Goal: Task Accomplishment & Management: Manage account settings

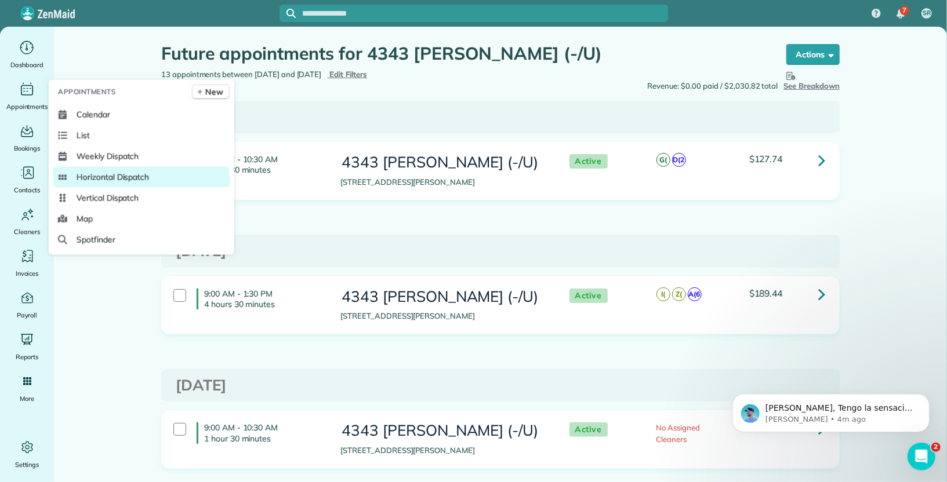
click at [107, 175] on span "Horizontal Dispatch" at bounding box center [113, 178] width 72 height 12
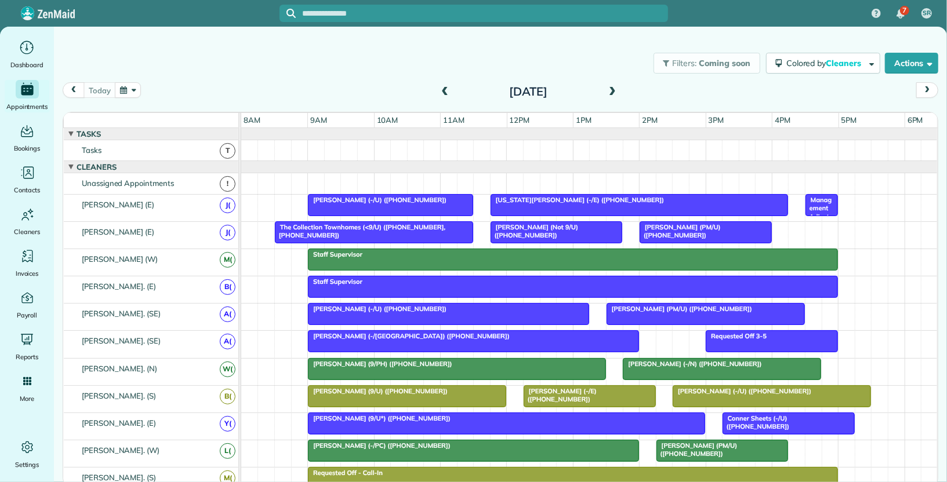
click at [608, 94] on span at bounding box center [612, 92] width 13 height 10
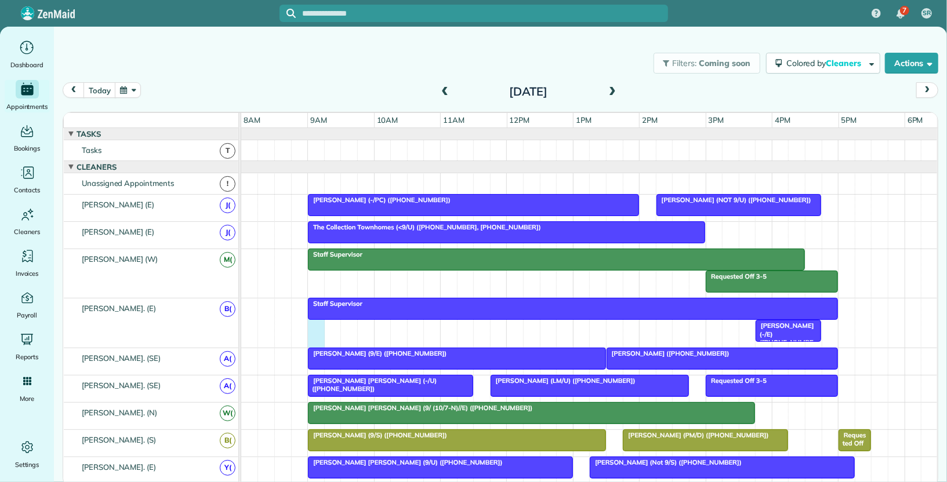
click at [317, 328] on div "Staff Supervisor Harper Pitts (-/E) (+15125145161)" at bounding box center [589, 323] width 697 height 49
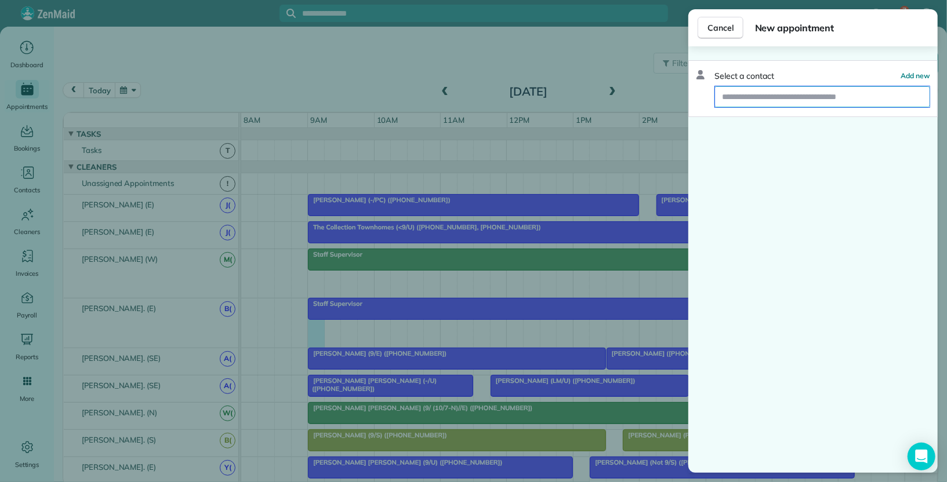
click at [802, 94] on input "text" at bounding box center [822, 96] width 214 height 21
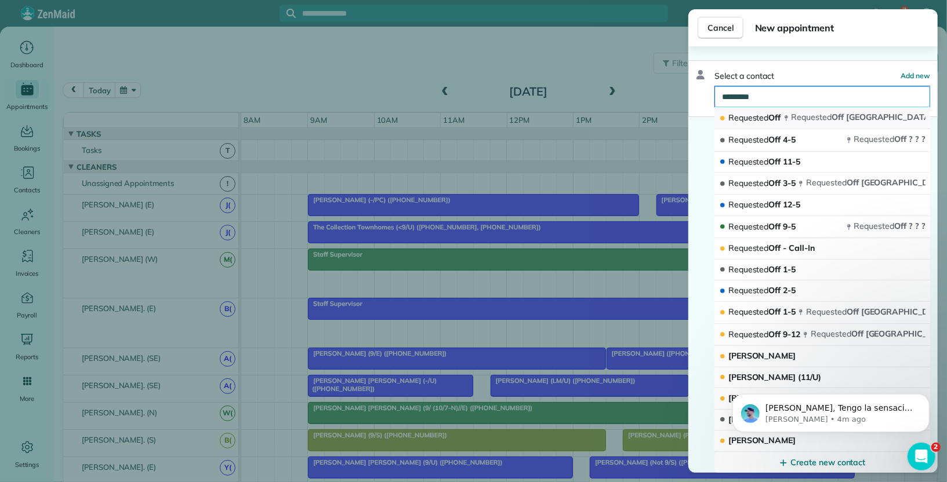
type input "*********"
click at [810, 115] on span "Requested" at bounding box center [811, 117] width 41 height 10
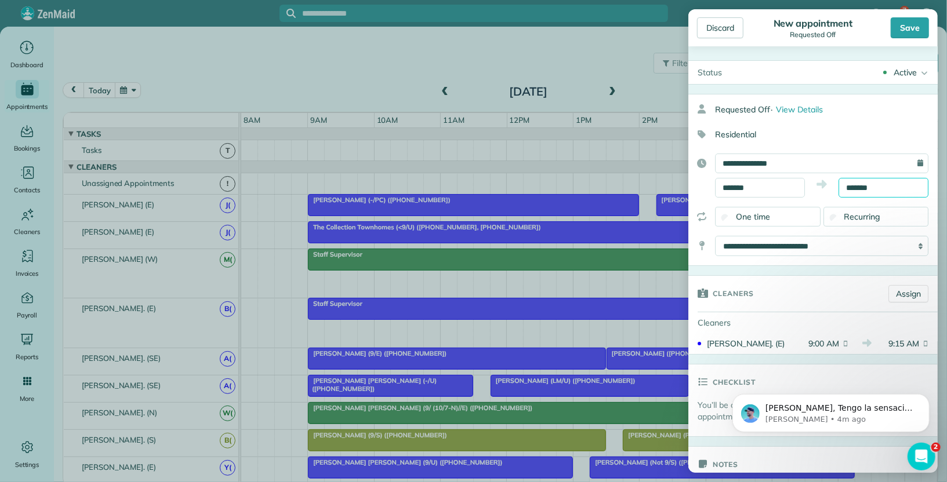
click at [872, 188] on input "*******" at bounding box center [883, 188] width 90 height 20
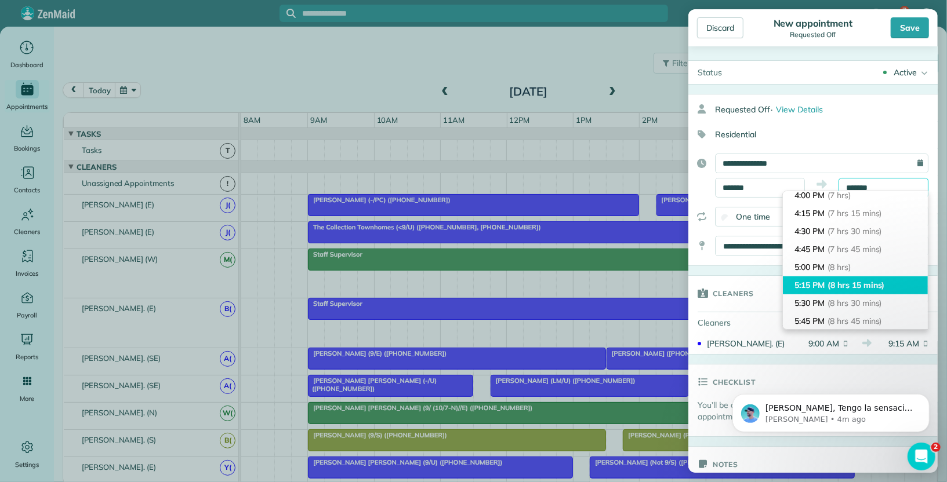
scroll to position [508, 0]
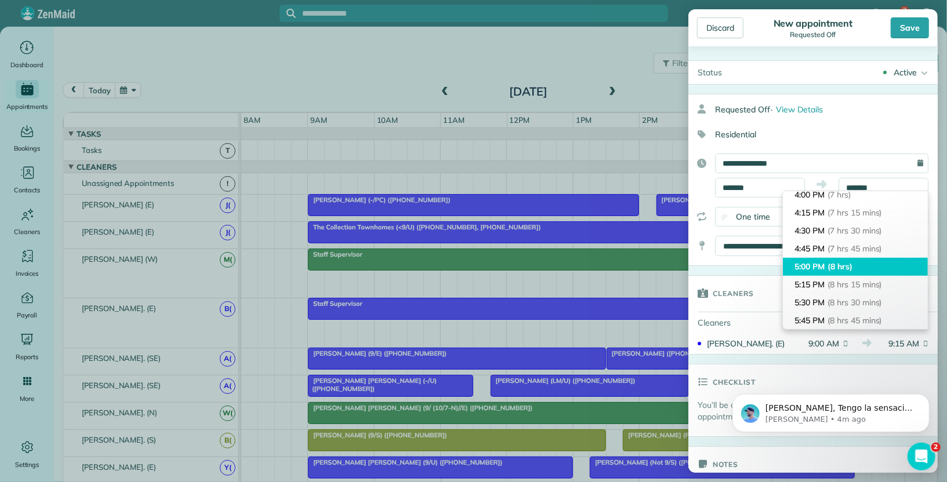
type input "*******"
click at [856, 268] on li "5:00 PM (8 hrs)" at bounding box center [855, 267] width 145 height 18
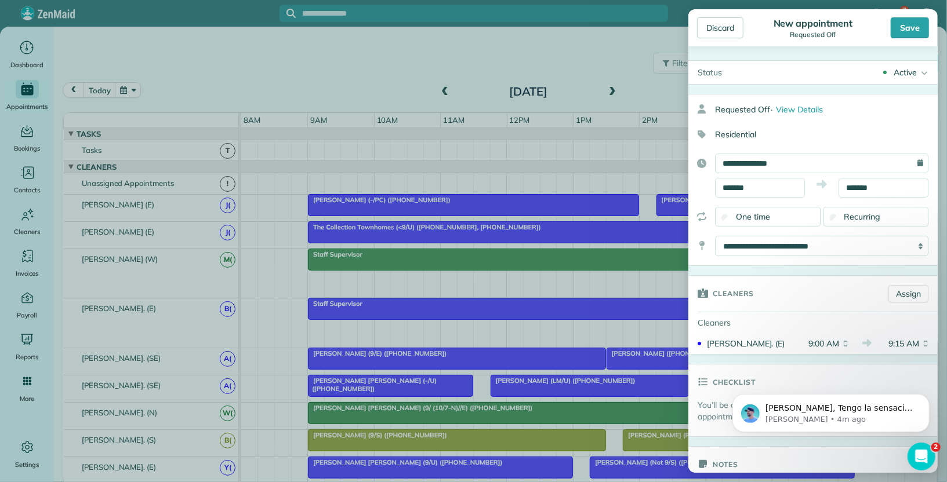
click at [908, 74] on div "Active" at bounding box center [904, 73] width 23 height 12
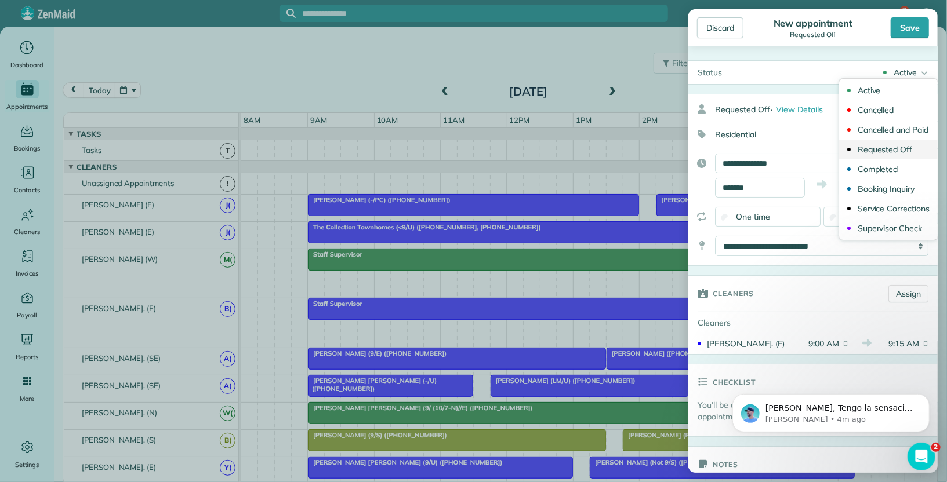
click at [896, 150] on div "Requested Off" at bounding box center [884, 150] width 55 height 8
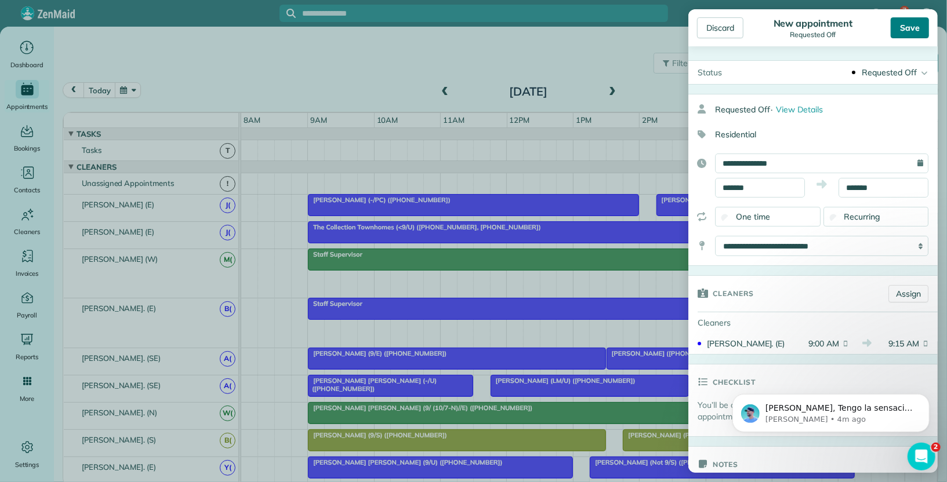
click at [907, 19] on div "Save" at bounding box center [909, 27] width 38 height 21
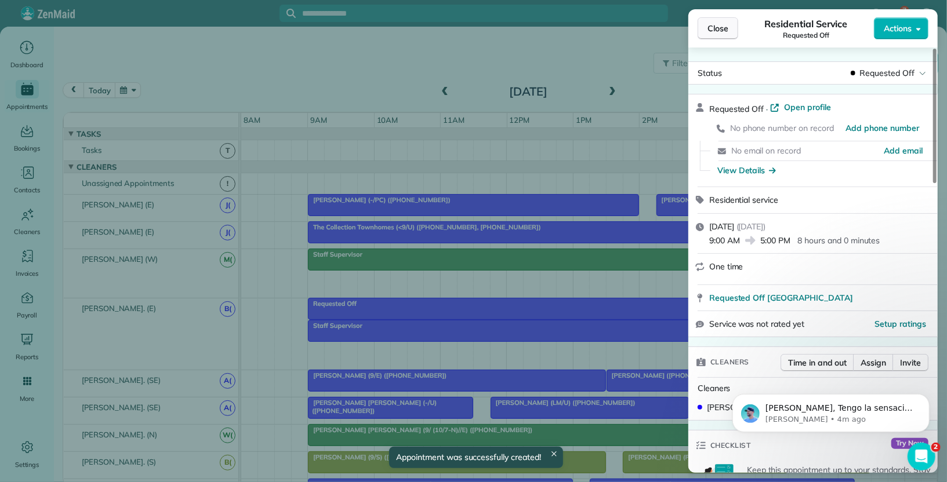
click at [726, 28] on span "Close" at bounding box center [717, 29] width 21 height 12
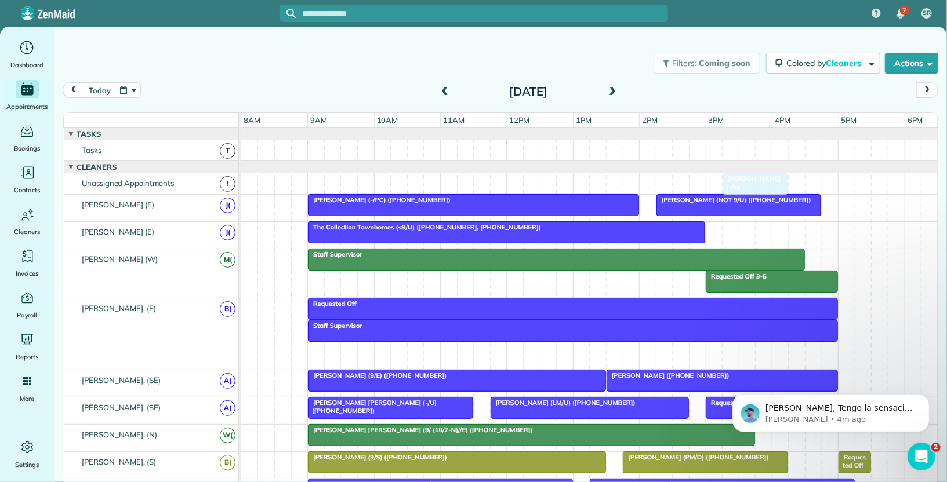
drag, startPoint x: 785, startPoint y: 346, endPoint x: 754, endPoint y: 170, distance: 178.3
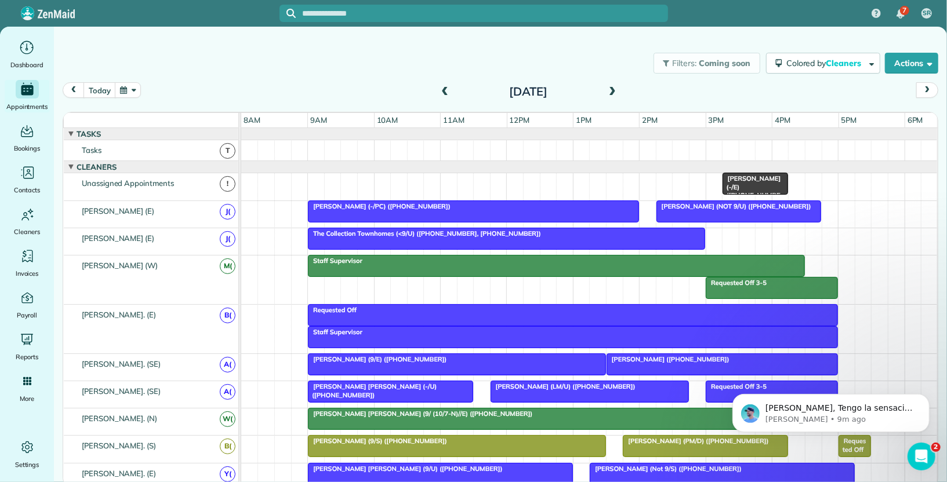
click at [608, 87] on span at bounding box center [612, 92] width 13 height 10
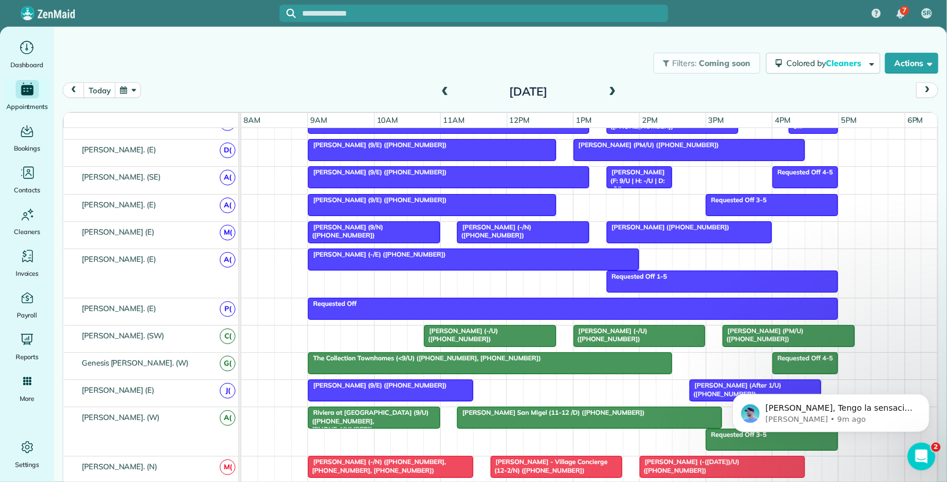
scroll to position [567, 0]
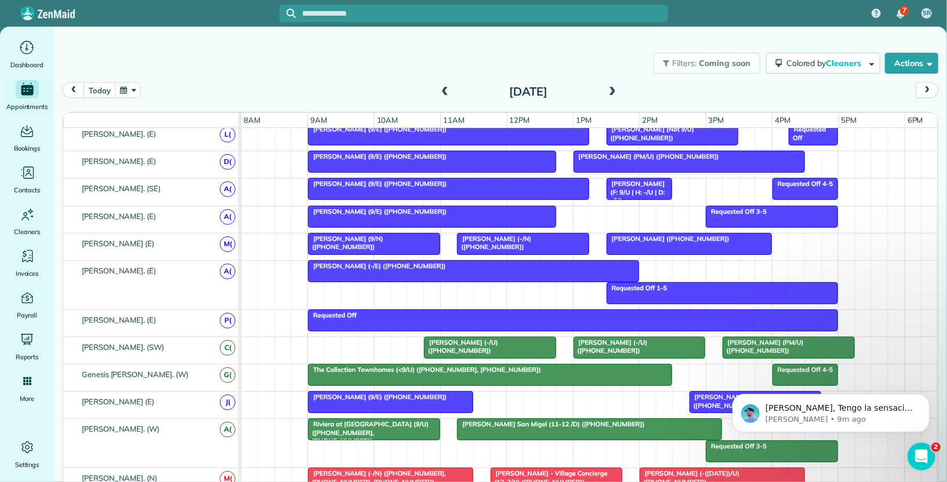
click at [648, 240] on div at bounding box center [689, 244] width 164 height 21
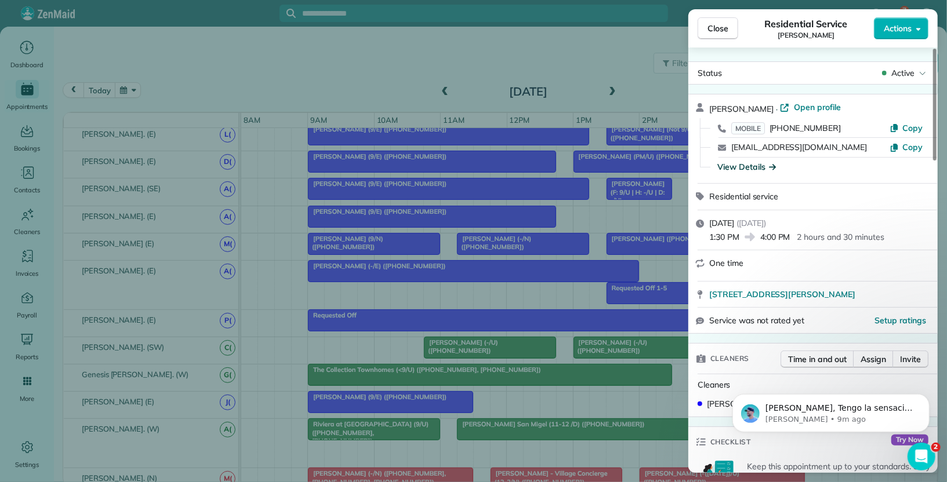
click at [764, 166] on div "View Details" at bounding box center [746, 167] width 59 height 12
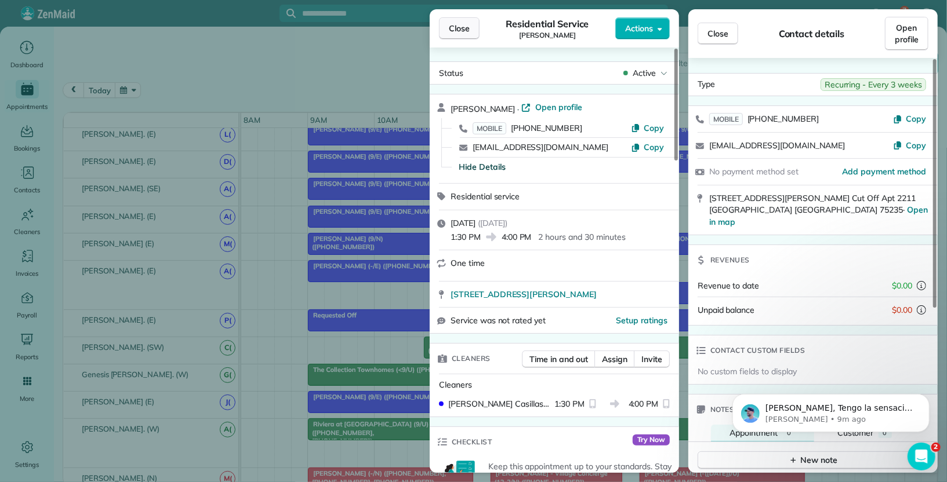
click at [465, 27] on span "Close" at bounding box center [459, 29] width 21 height 12
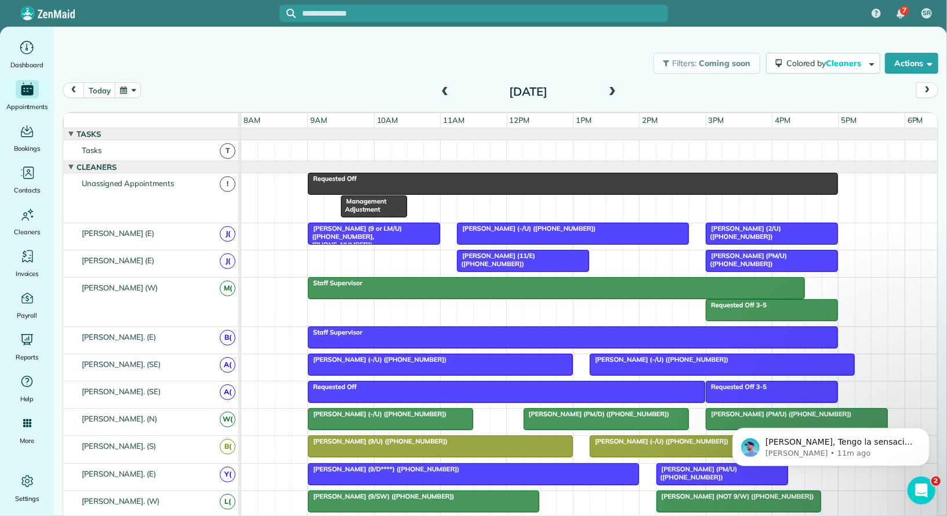
click at [361, 206] on span "Management Adjustment" at bounding box center [363, 205] width 46 height 16
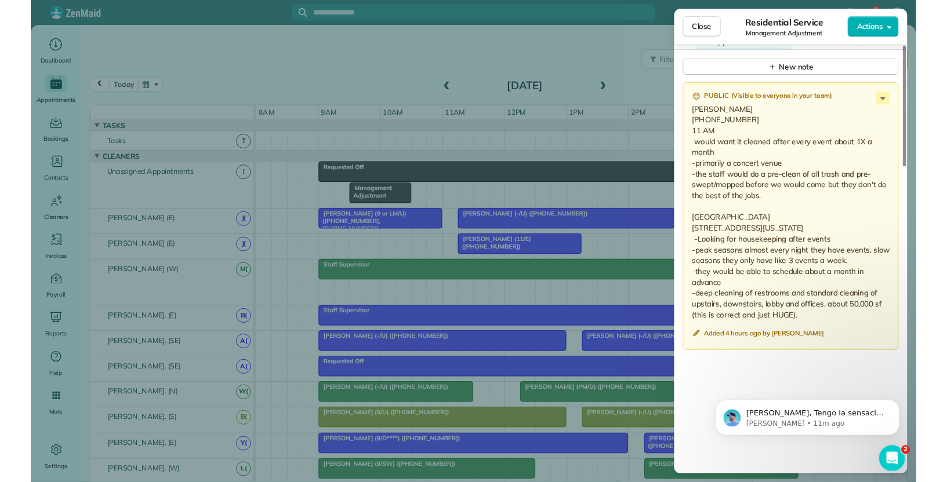
scroll to position [990, 0]
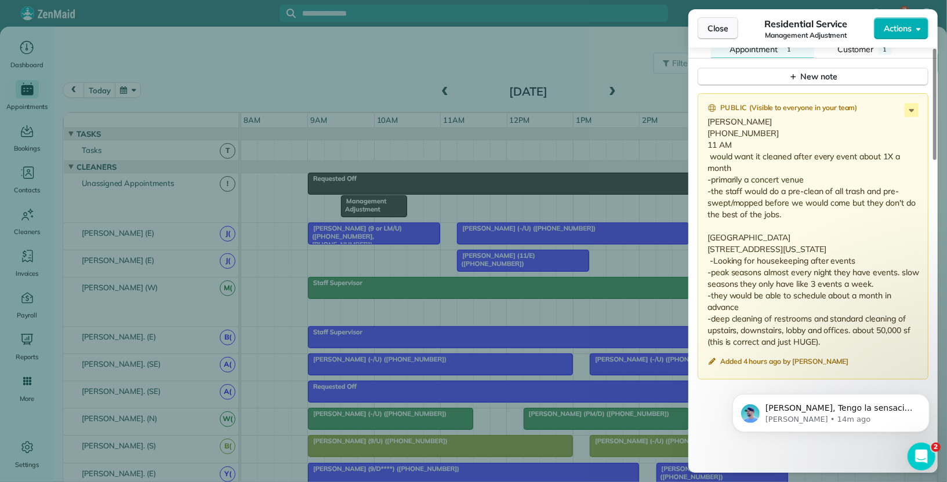
click at [714, 37] on button "Close" at bounding box center [717, 28] width 41 height 22
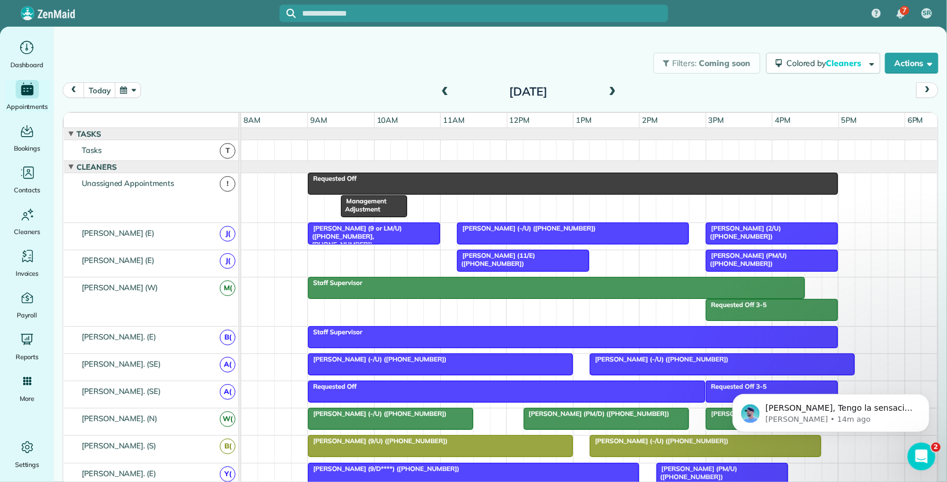
click at [418, 184] on div at bounding box center [572, 183] width 529 height 21
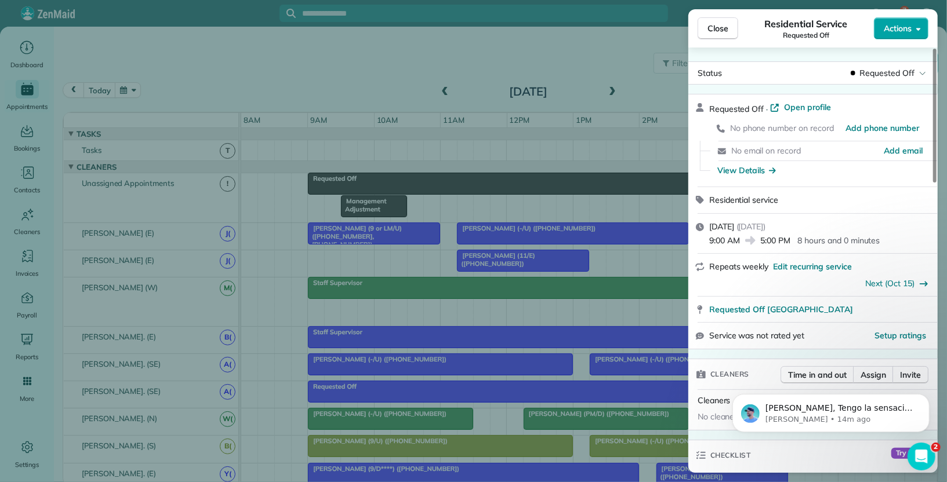
click at [896, 20] on button "Actions" at bounding box center [901, 28] width 54 height 22
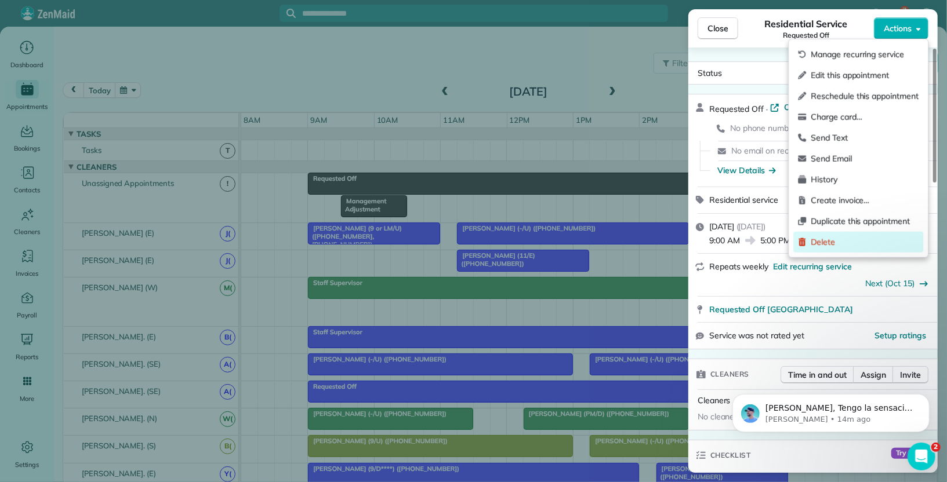
click at [828, 237] on span "Delete" at bounding box center [864, 243] width 108 height 12
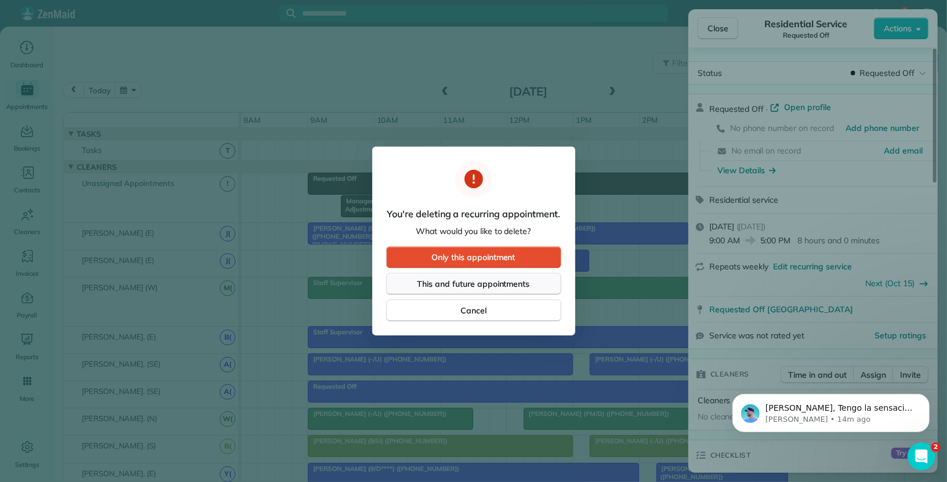
click at [496, 281] on span "This and future appointments" at bounding box center [473, 284] width 112 height 12
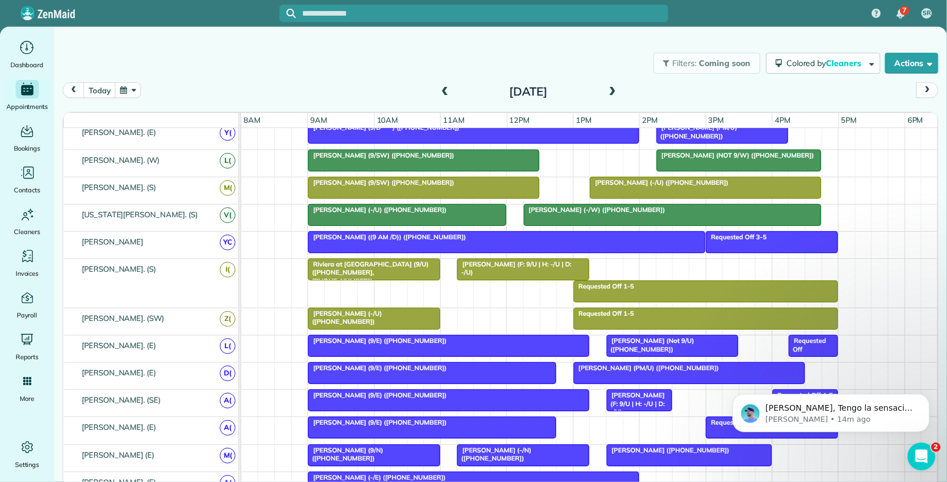
scroll to position [297, 0]
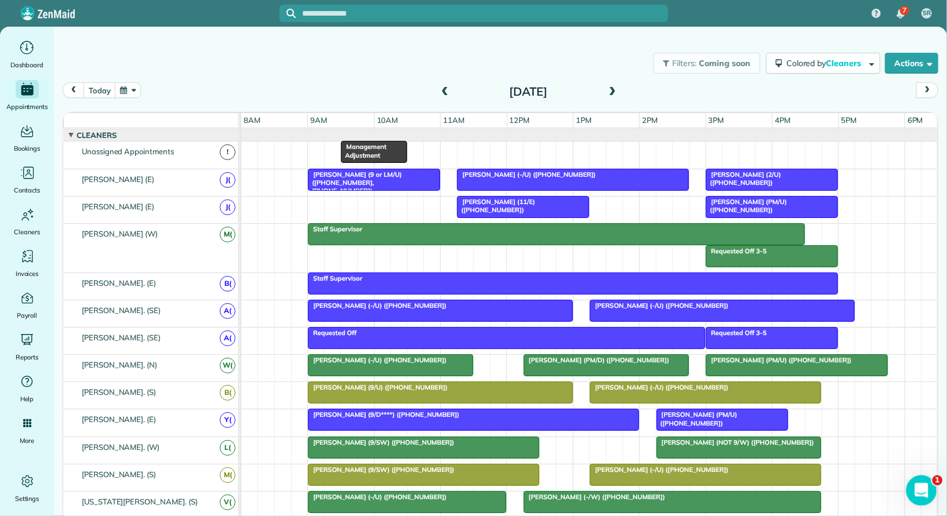
click at [921, 488] on icon "Open Intercom Messenger" at bounding box center [919, 488] width 19 height 19
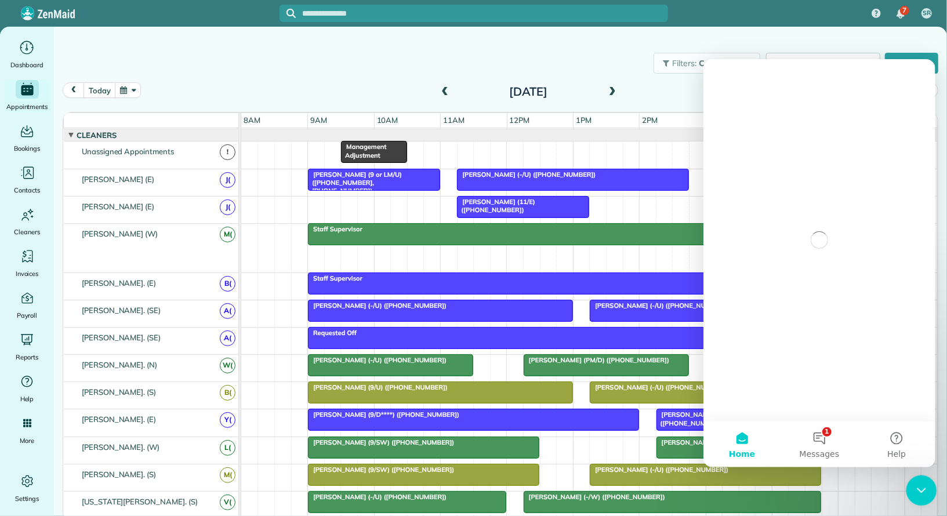
scroll to position [0, 0]
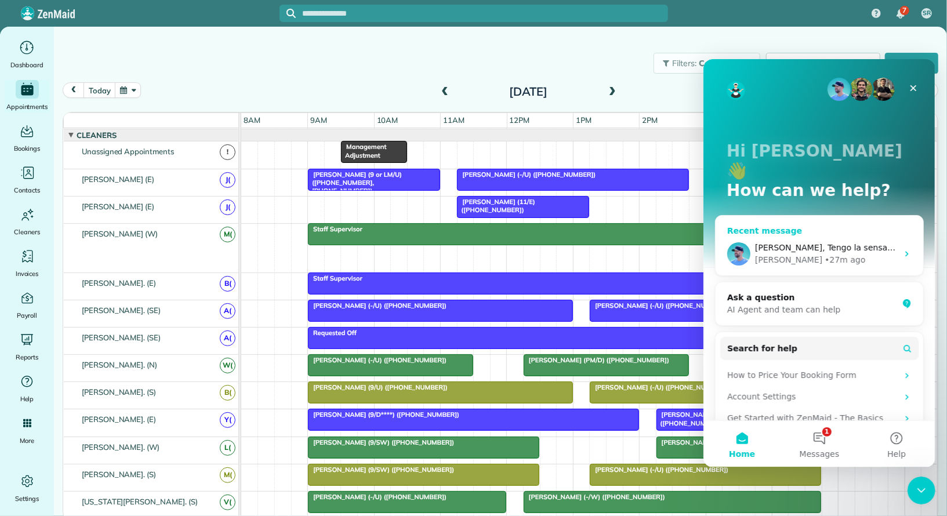
click at [907, 251] on icon "Intercom messenger" at bounding box center [905, 253] width 3 height 5
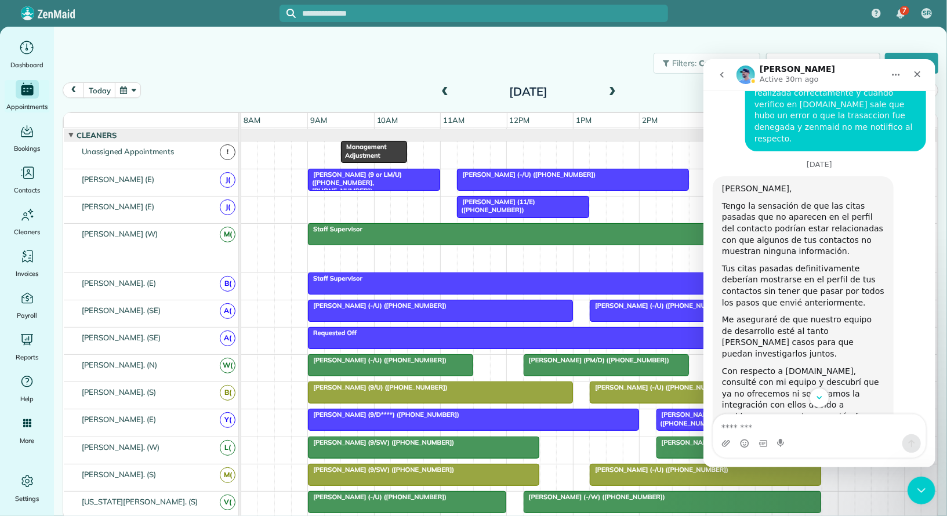
scroll to position [1257, 0]
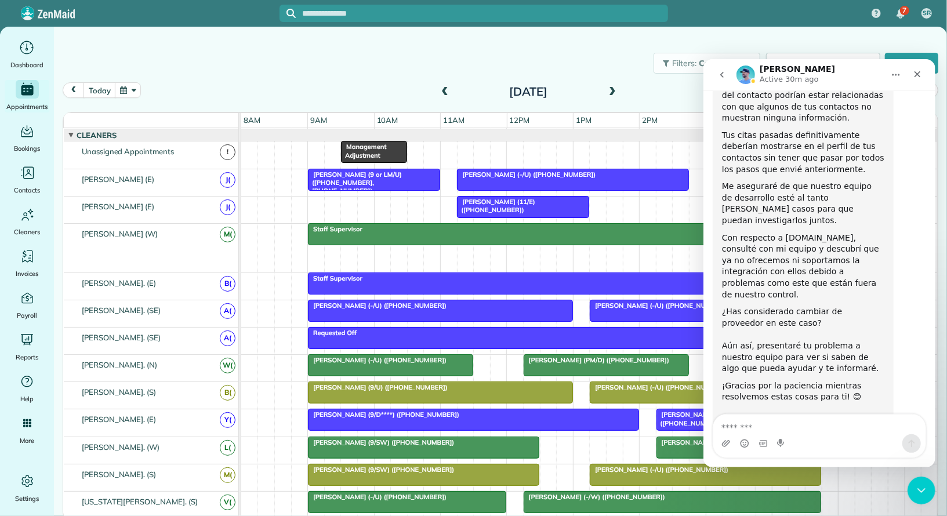
click at [719, 79] on button "go back" at bounding box center [721, 74] width 22 height 22
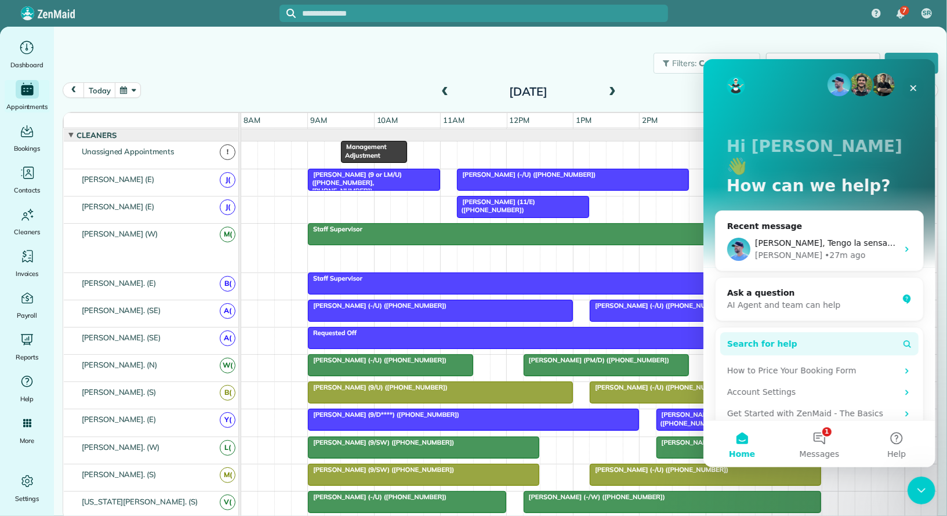
scroll to position [6, 0]
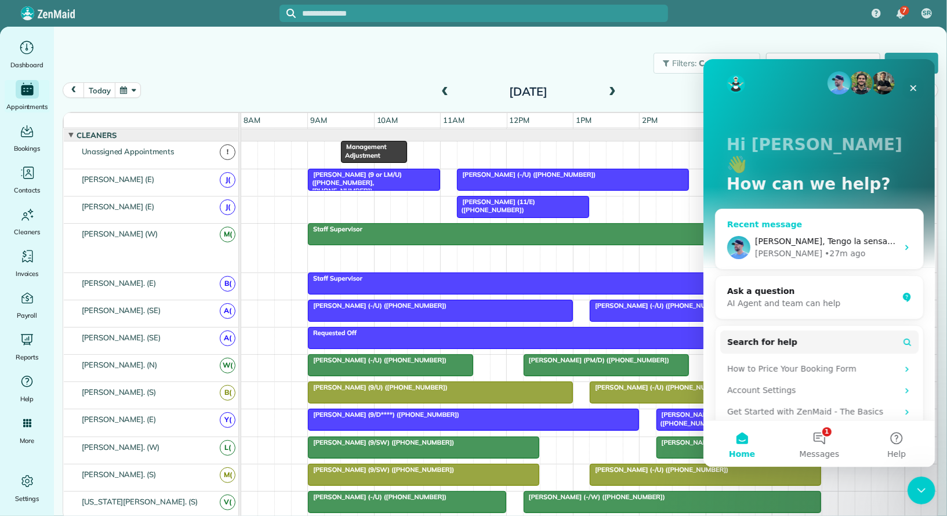
click at [912, 226] on div "Hola Scott, Tengo la sensación de que las citas pasadas que no aparecen en el p…" at bounding box center [819, 247] width 208 height 43
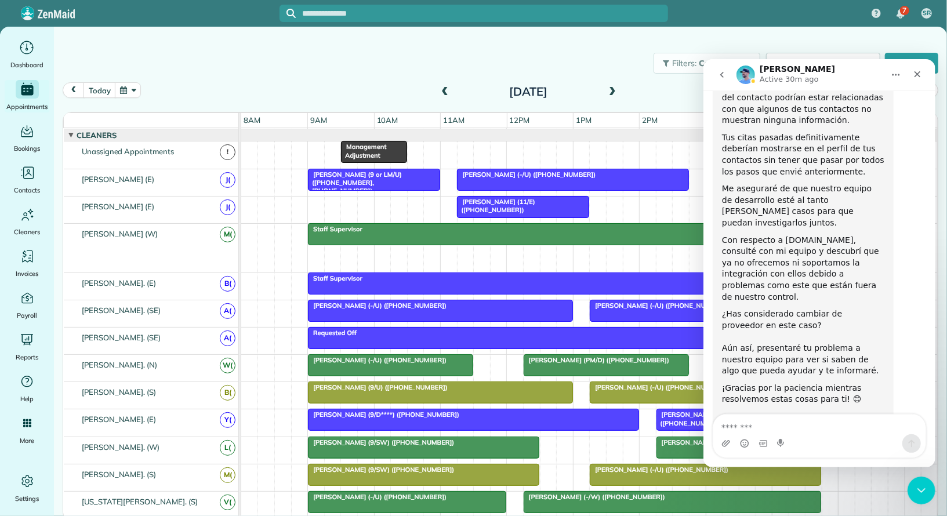
scroll to position [1257, 0]
click at [722, 78] on icon "go back" at bounding box center [721, 74] width 9 height 9
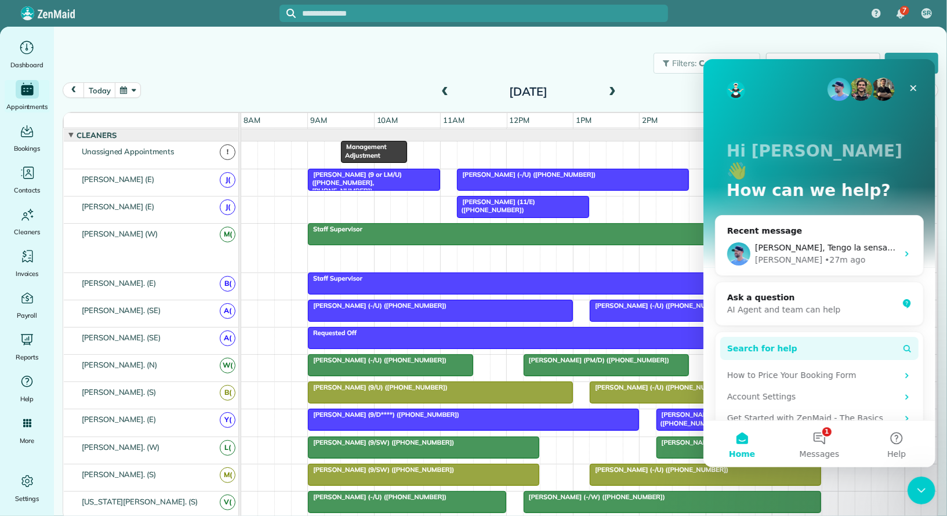
scroll to position [19, 0]
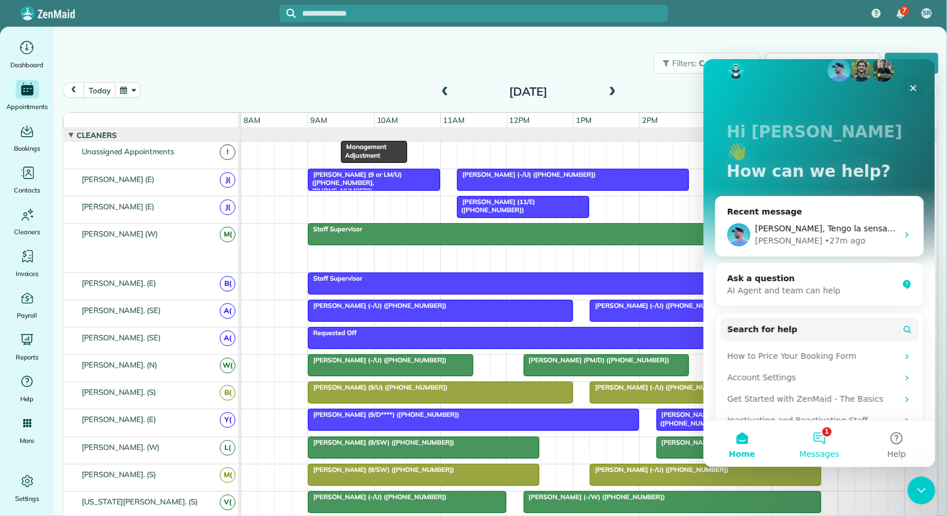
click at [825, 439] on button "1 Messages" at bounding box center [818, 443] width 77 height 46
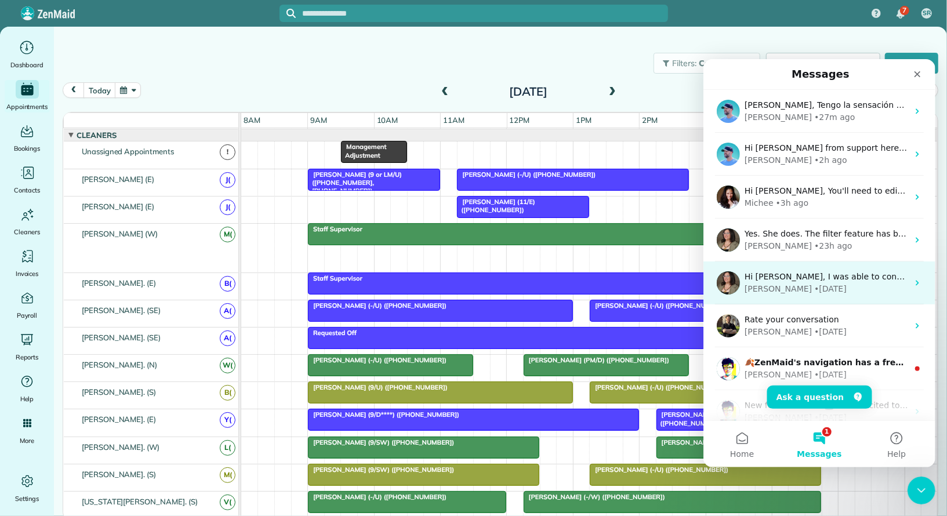
click at [842, 300] on div "Hi Scott, I was able to confirm that there is a glitch in ZM that is not preven…" at bounding box center [819, 282] width 232 height 43
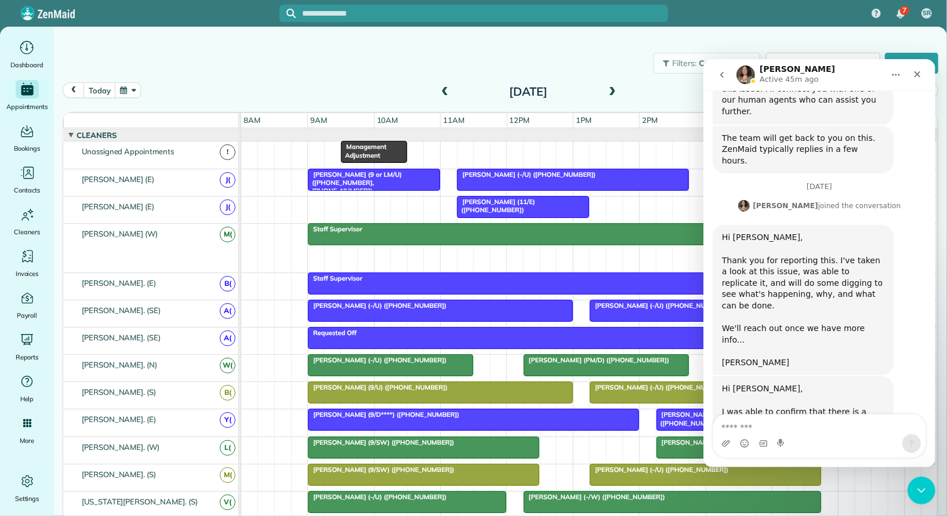
scroll to position [372, 0]
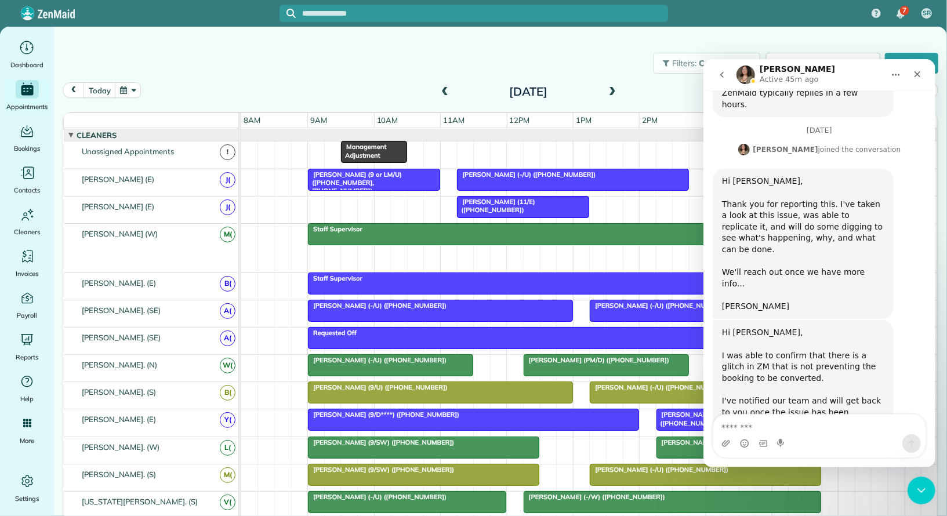
click at [725, 74] on icon "go back" at bounding box center [721, 74] width 9 height 9
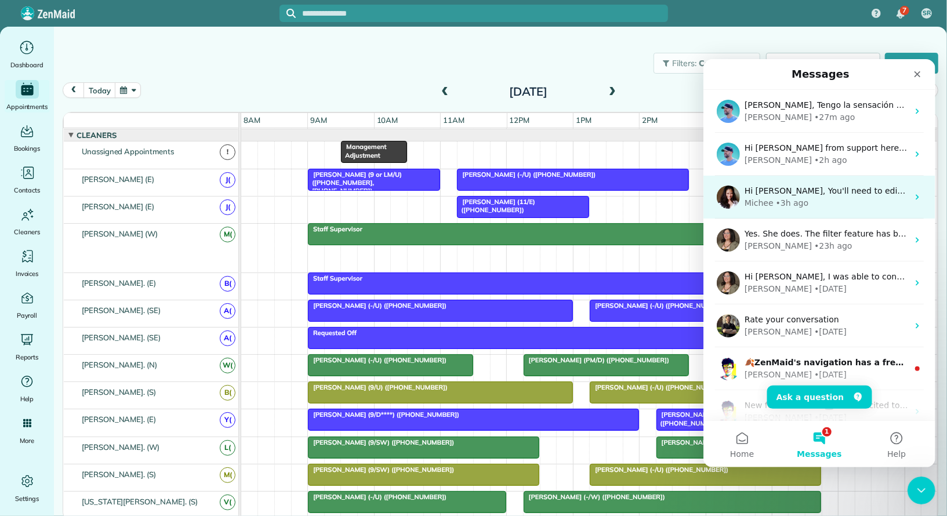
click at [856, 205] on div "Michee • 3h ago" at bounding box center [825, 203] width 163 height 12
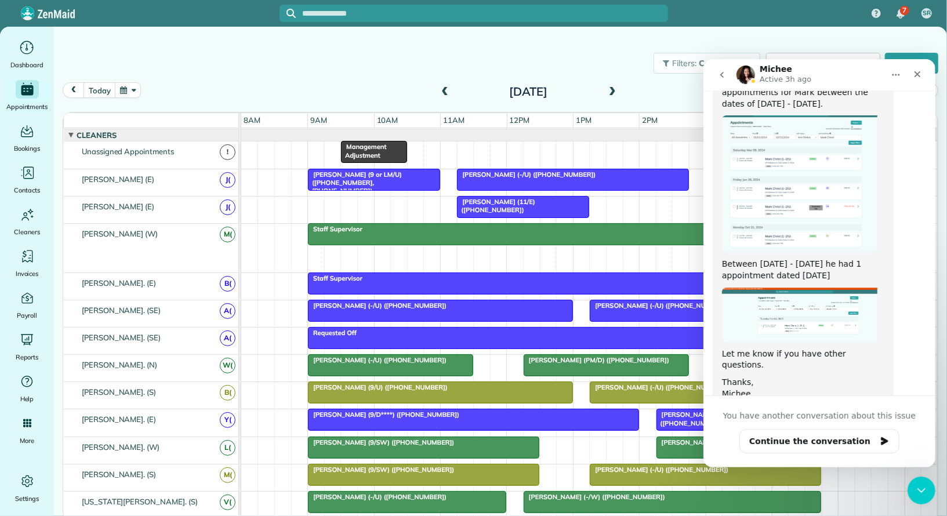
scroll to position [384, 0]
click at [723, 77] on icon "go back" at bounding box center [721, 74] width 9 height 9
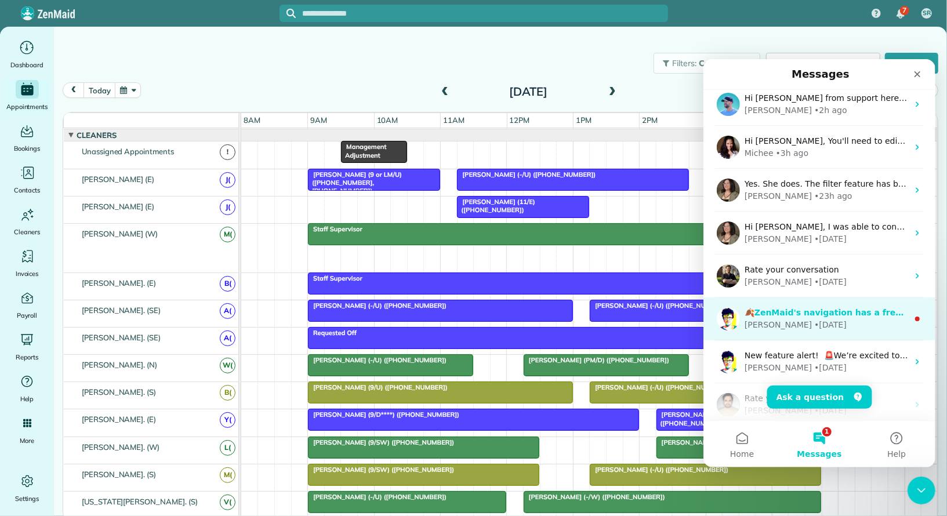
scroll to position [47, 0]
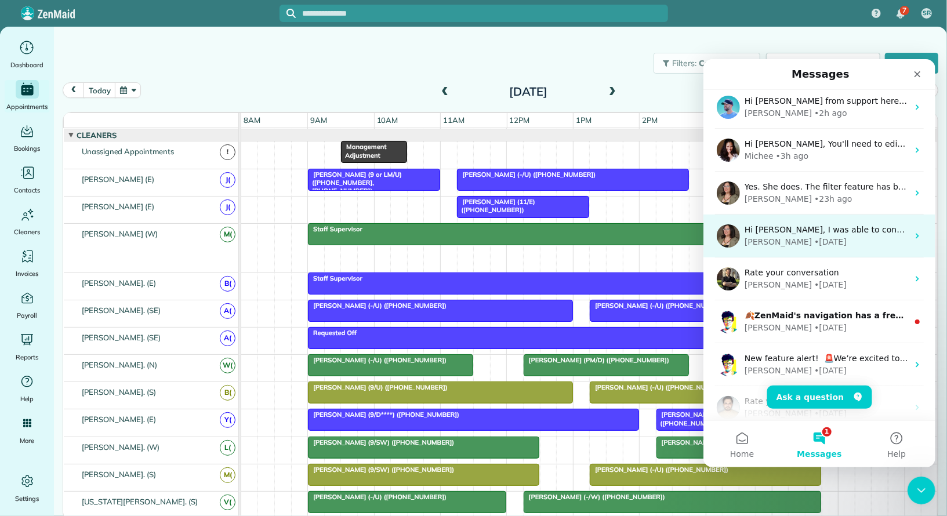
click at [850, 240] on div "Maria • 4d ago" at bounding box center [825, 241] width 163 height 12
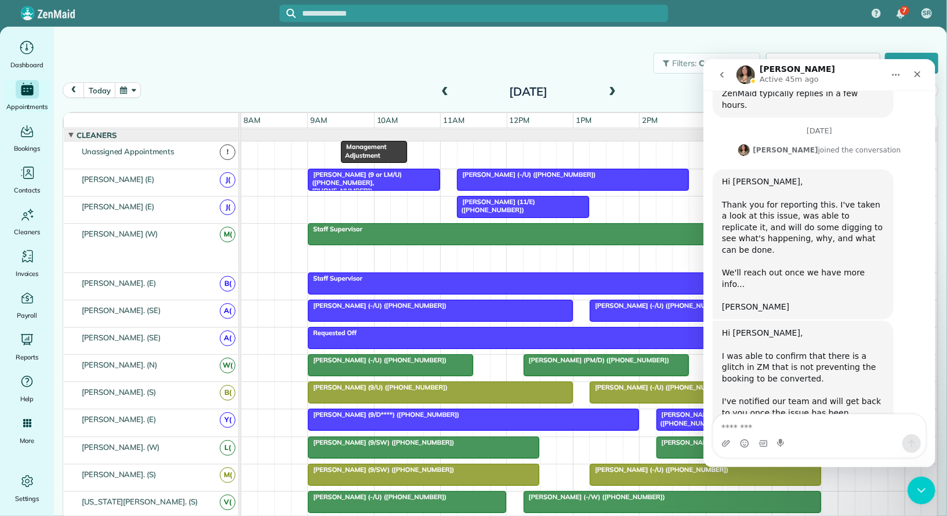
scroll to position [372, 0]
click at [723, 67] on button "go back" at bounding box center [721, 74] width 22 height 22
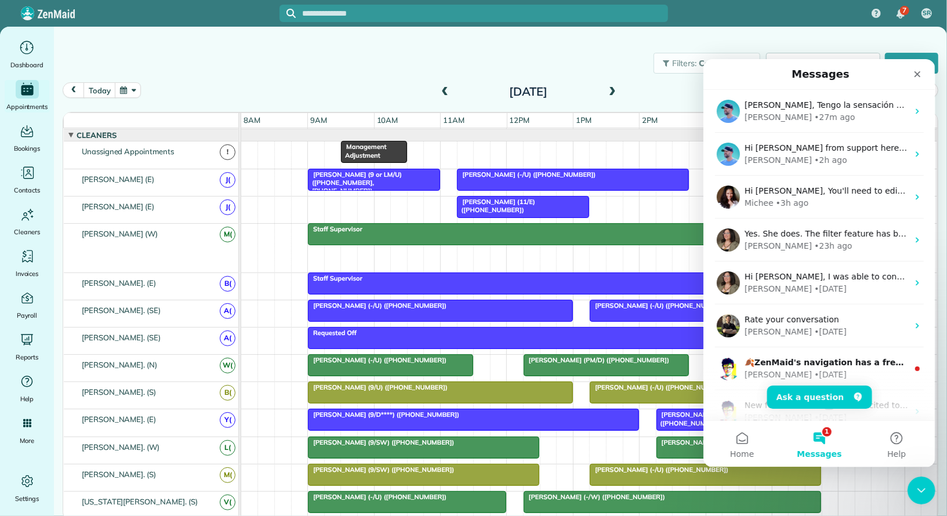
scroll to position [0, 0]
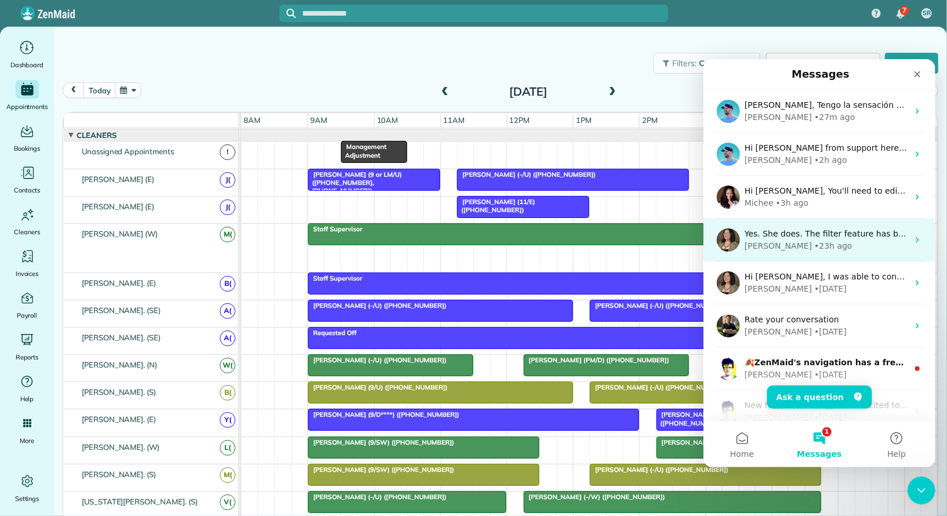
click at [839, 253] on div "Yes. She does. The filter feature has been left helpful to our workflow efficie…" at bounding box center [819, 239] width 232 height 43
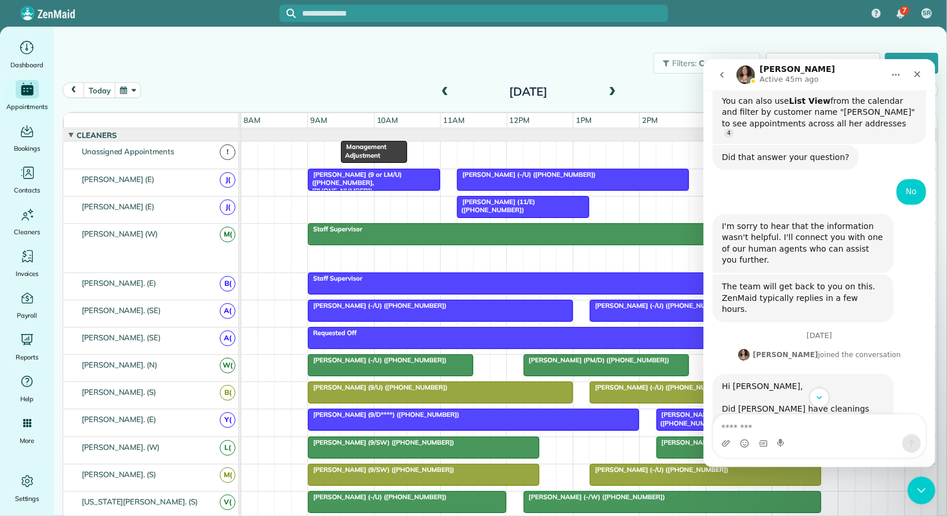
scroll to position [365, 0]
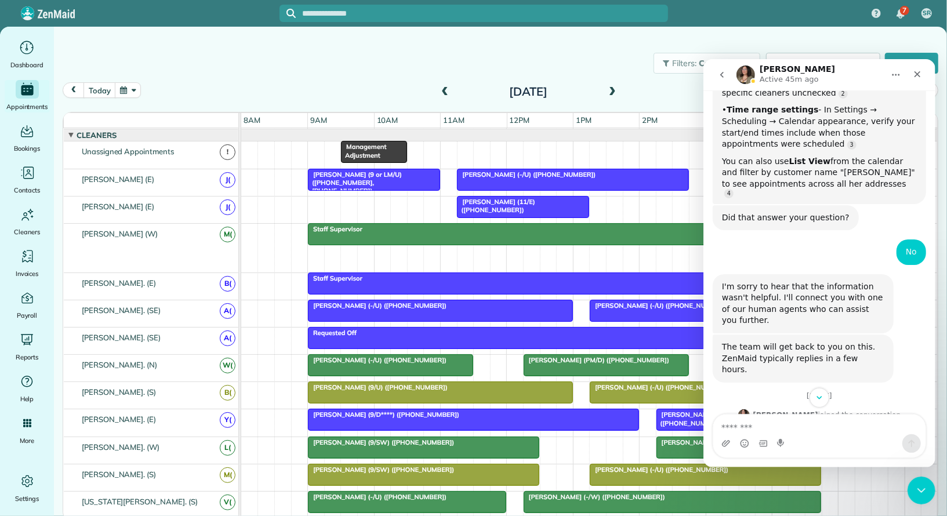
click at [722, 78] on icon "go back" at bounding box center [721, 74] width 9 height 9
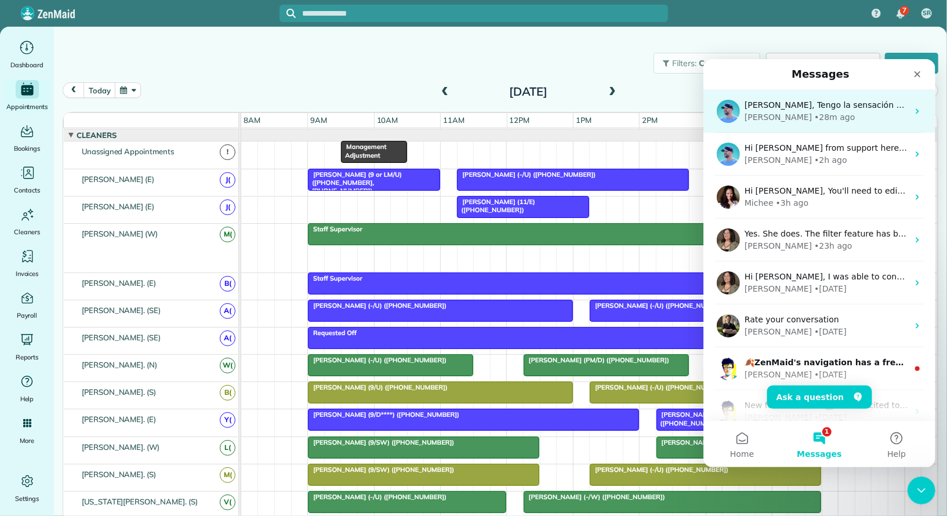
click at [813, 118] on div "Brent • 28m ago" at bounding box center [825, 117] width 163 height 12
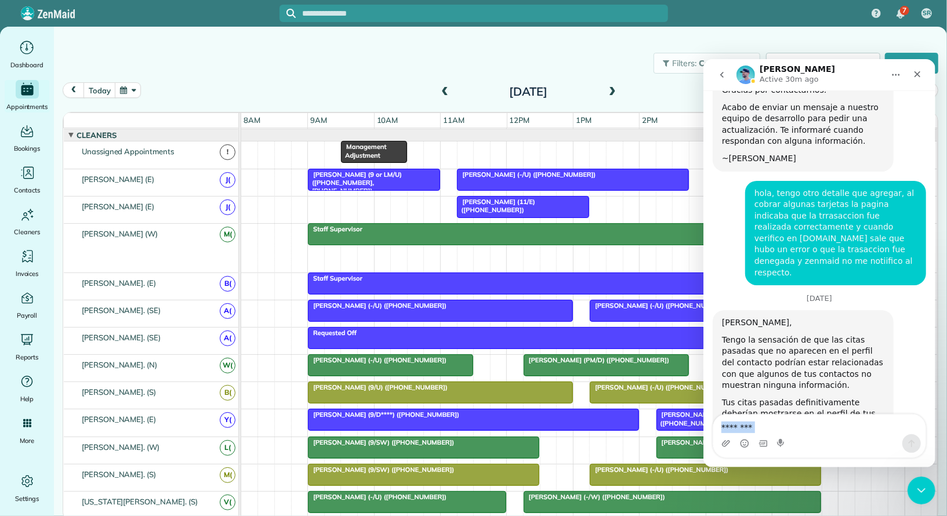
scroll to position [1133, 0]
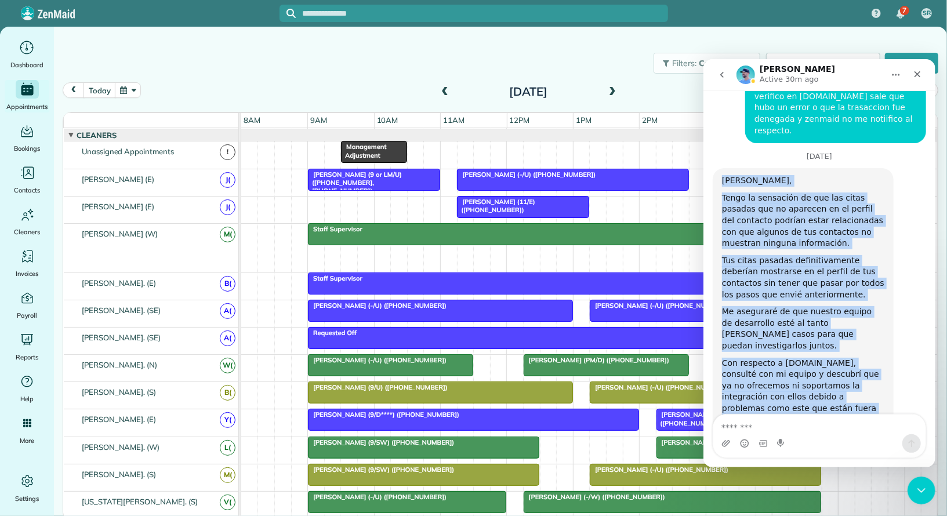
drag, startPoint x: 850, startPoint y: 351, endPoint x: 717, endPoint y: 155, distance: 237.5
click at [717, 168] on div "Hola Scott, Tengo la sensación de que las citas pasadas que no aparecen en el p…" at bounding box center [802, 363] width 181 height 390
copy div "Hola Scott, Tengo la sensación de que las citas pasadas que no aparecen en el p…"
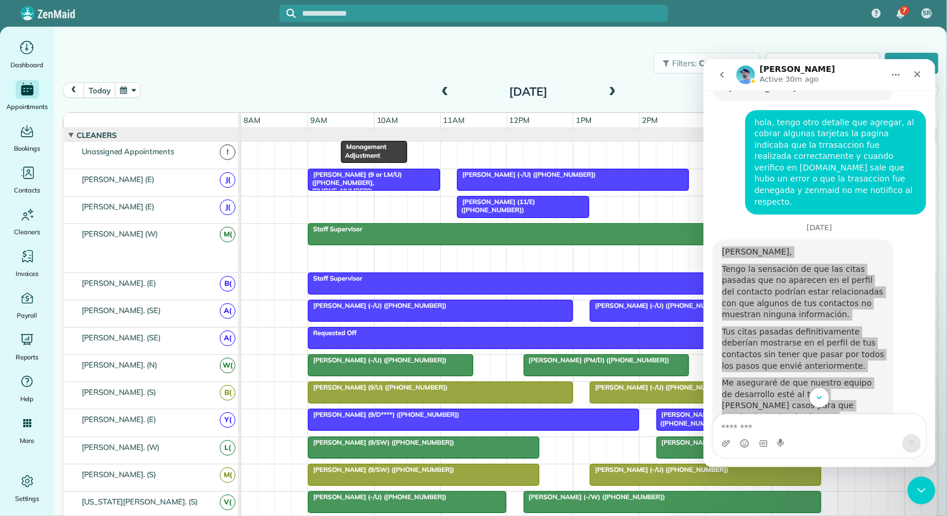
scroll to position [879, 0]
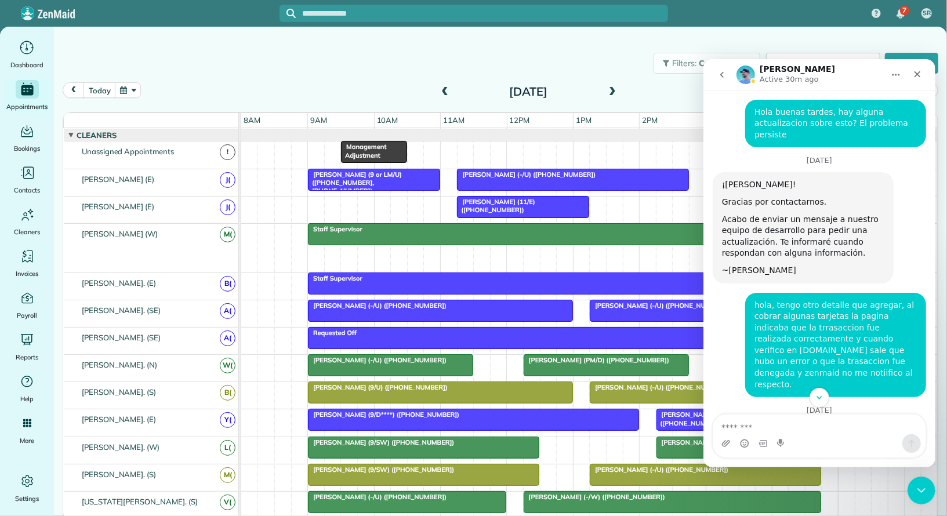
click at [854, 369] on div "hola, tengo otro detalle que agregar, al cobrar algunas tarjetas la pagina indi…" at bounding box center [834, 344] width 181 height 105
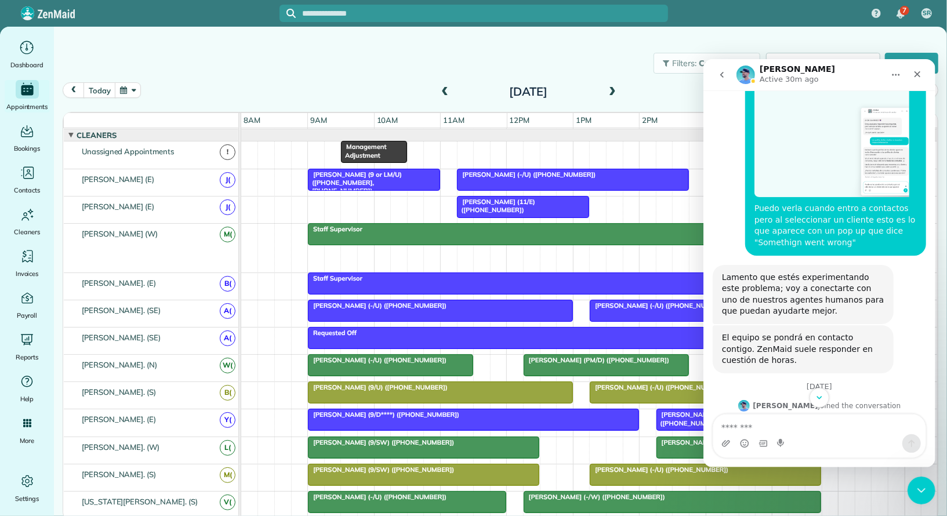
scroll to position [374, 0]
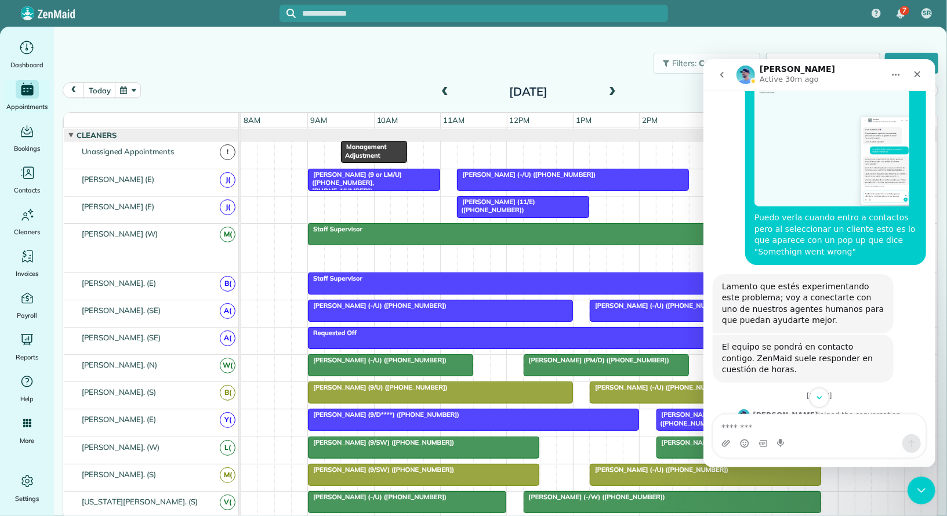
click at [721, 72] on icon "go back" at bounding box center [720, 74] width 3 height 6
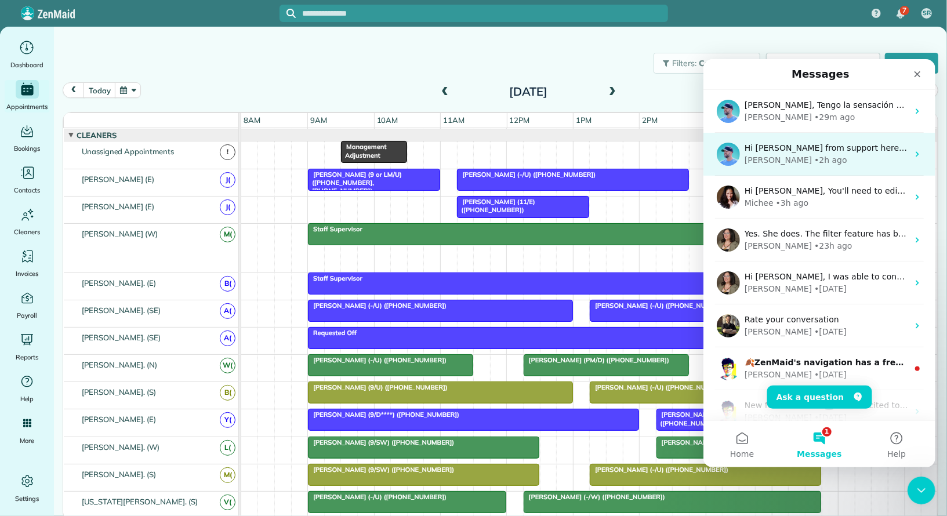
click at [812, 156] on div "Brent • 2h ago" at bounding box center [825, 160] width 163 height 12
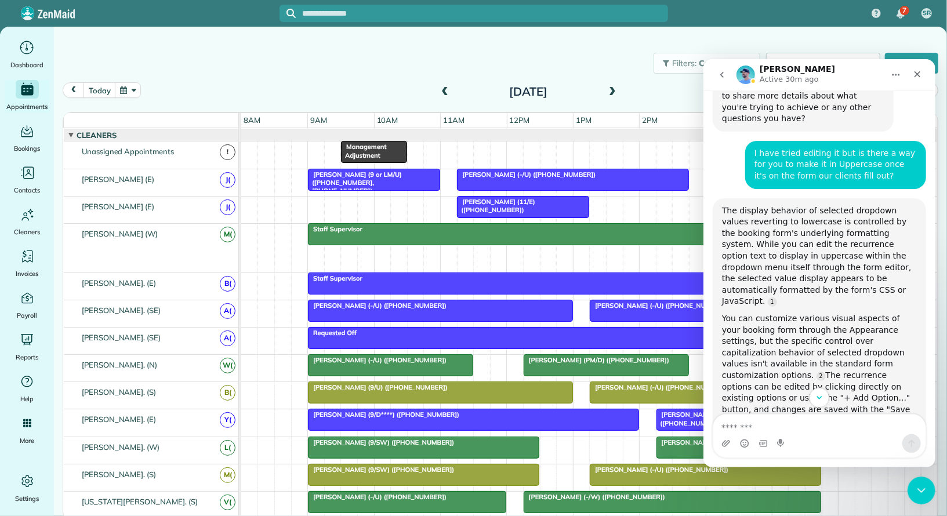
scroll to position [2538, 0]
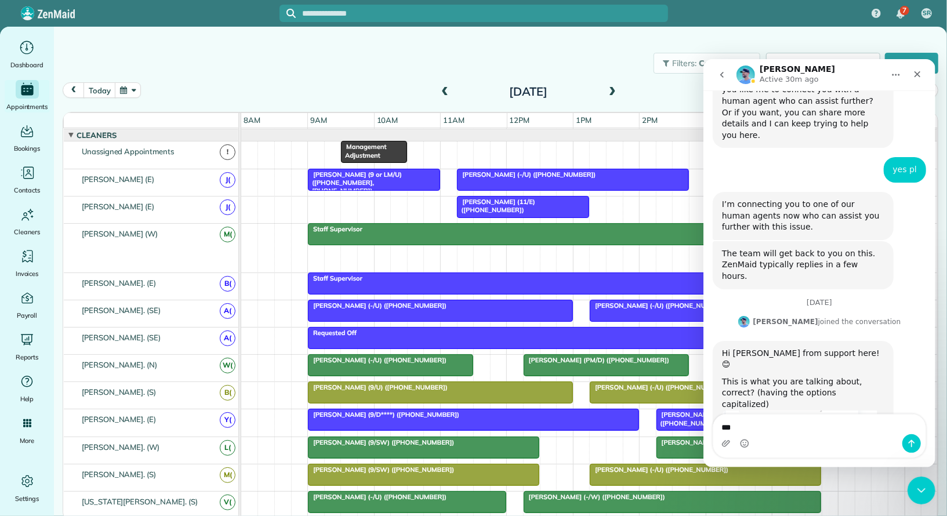
type textarea "****"
click at [33, 184] on span "Contacts" at bounding box center [27, 190] width 26 height 12
click at [921, 77] on icon "Close" at bounding box center [916, 73] width 9 height 9
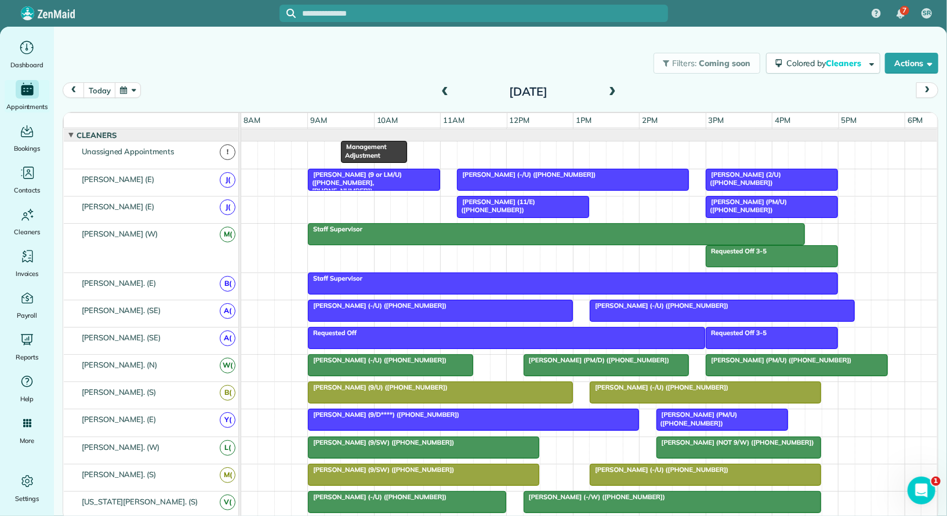
scroll to position [2518, 0]
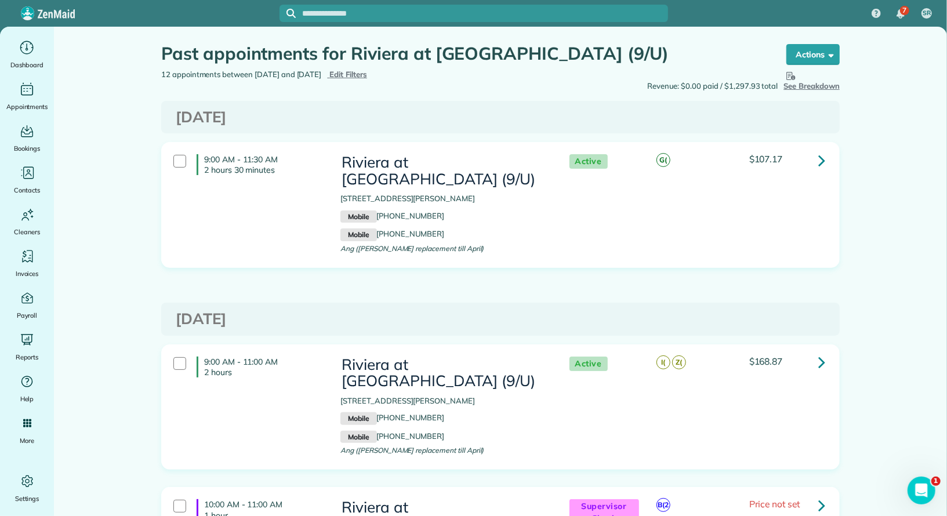
scroll to position [37, 0]
